Goal: Find specific fact: Find specific fact

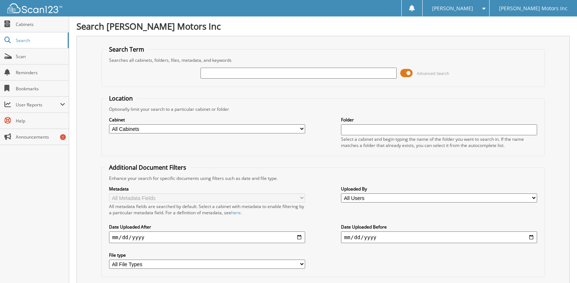
click at [220, 67] on div at bounding box center [299, 73] width 196 height 12
click at [217, 69] on input "text" at bounding box center [299, 73] width 196 height 11
type input "2574366"
click at [407, 73] on span at bounding box center [407, 73] width 12 height 11
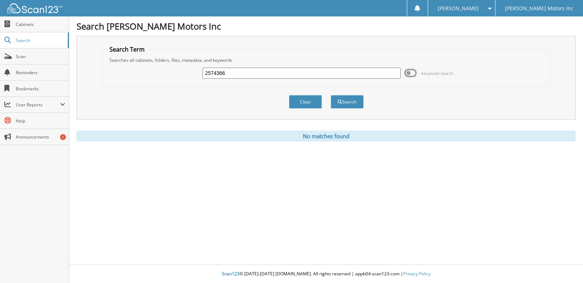
click at [254, 74] on input "2574366" at bounding box center [301, 73] width 198 height 11
click at [235, 72] on input "2574366" at bounding box center [301, 73] width 198 height 11
click at [357, 107] on button "Search" at bounding box center [347, 102] width 33 height 14
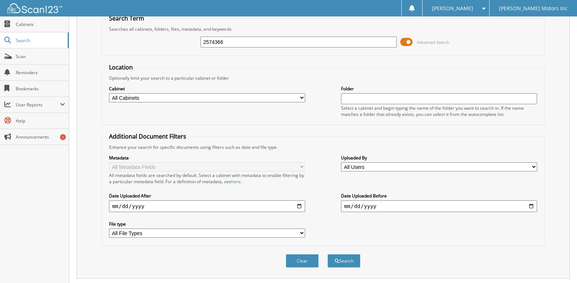
scroll to position [75, 0]
